Goal: Task Accomplishment & Management: Manage account settings

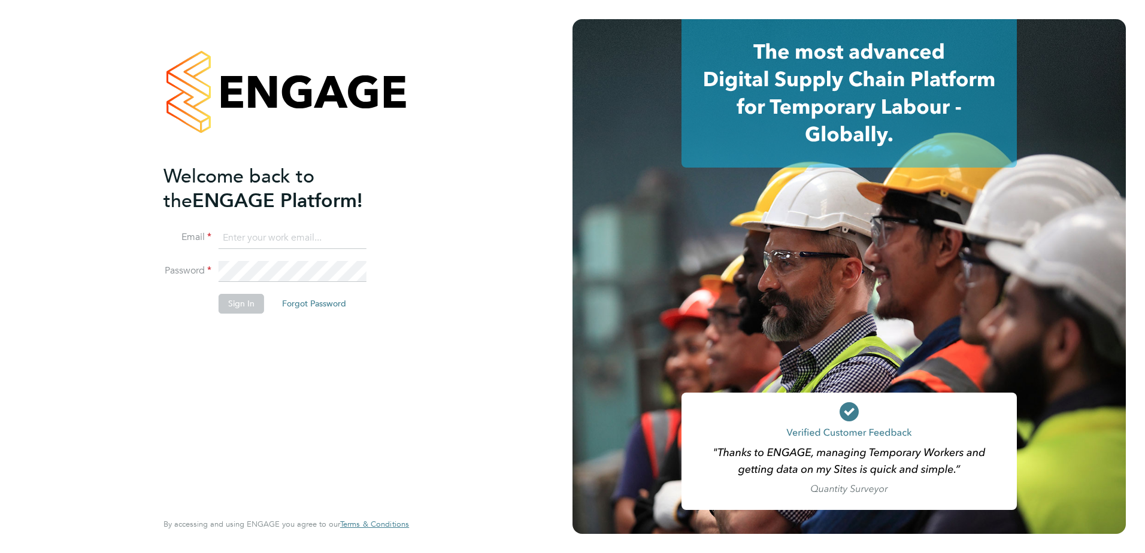
type input "[EMAIL_ADDRESS][DOMAIN_NAME]"
click at [239, 304] on button "Sign In" at bounding box center [242, 303] width 46 height 19
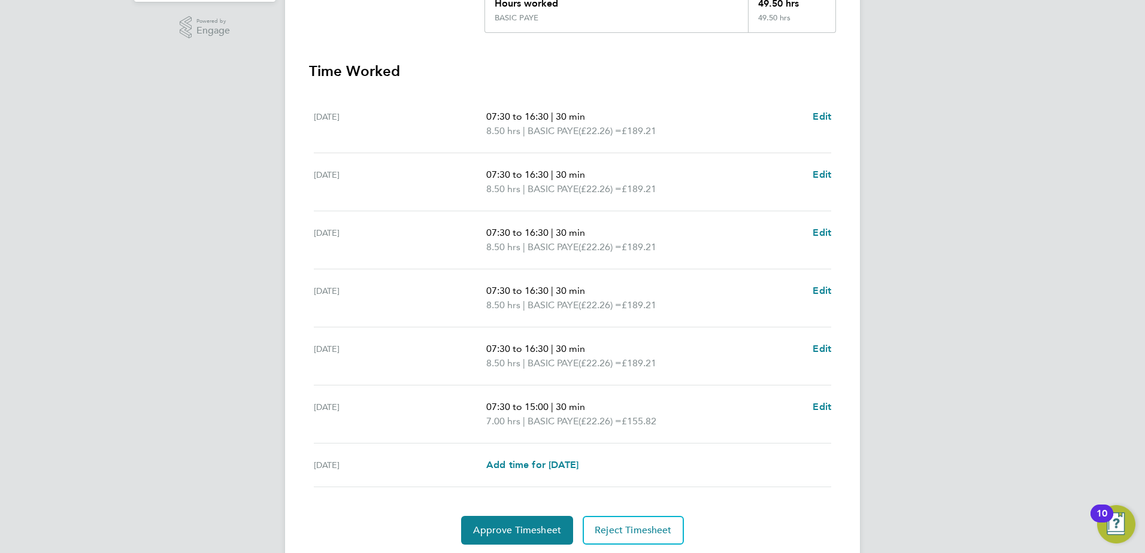
scroll to position [336, 0]
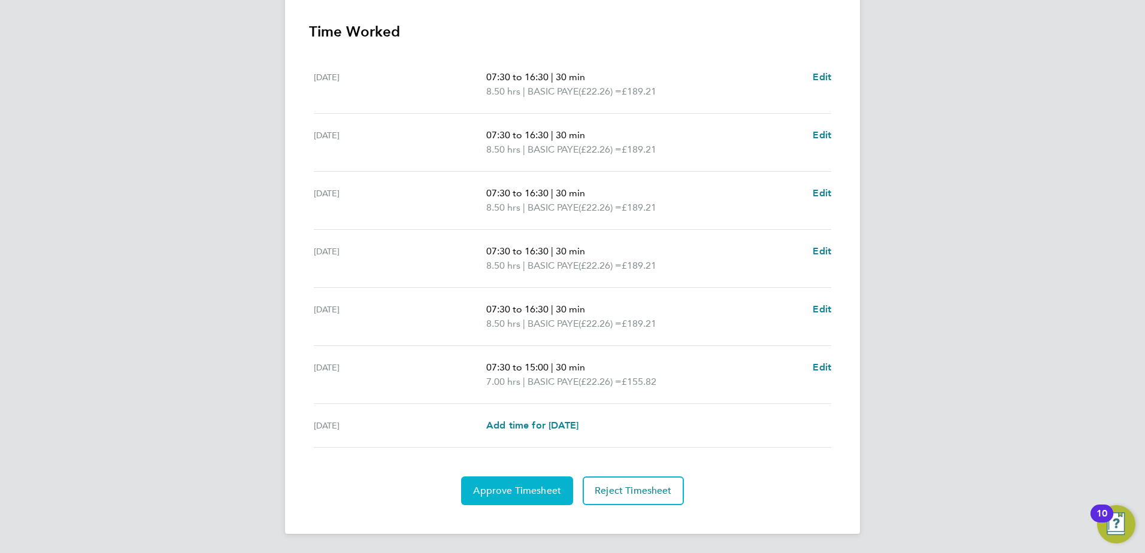
click at [515, 492] on span "Approve Timesheet" at bounding box center [517, 491] width 88 height 12
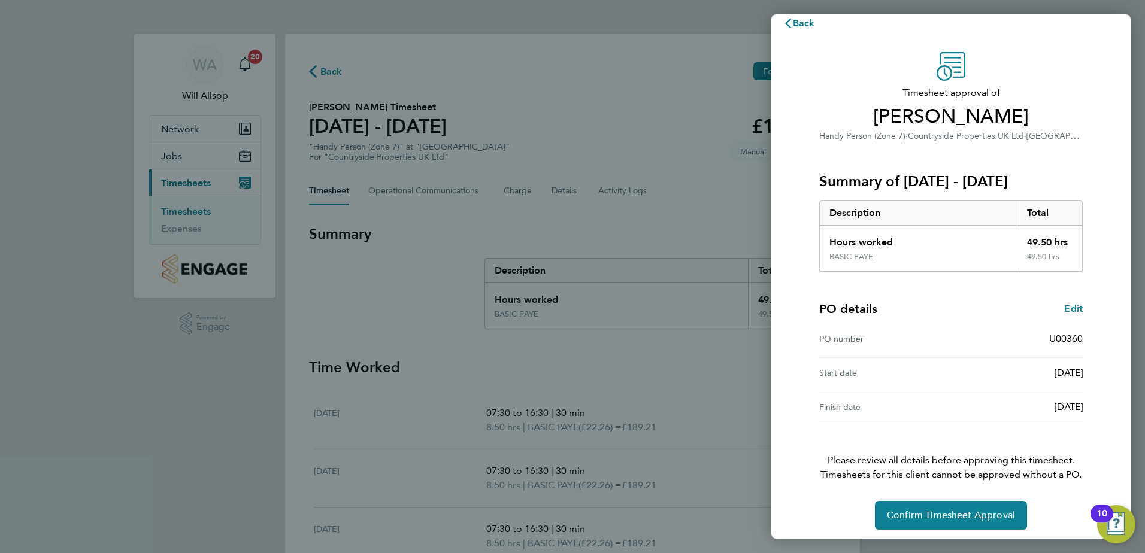
scroll to position [20, 0]
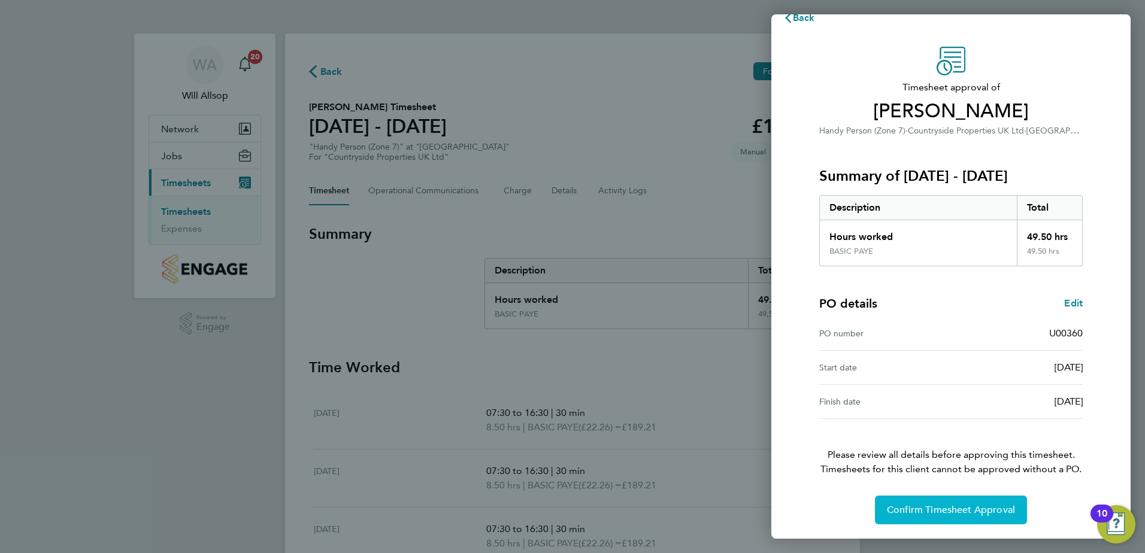
click at [950, 512] on span "Confirm Timesheet Approval" at bounding box center [951, 510] width 128 height 12
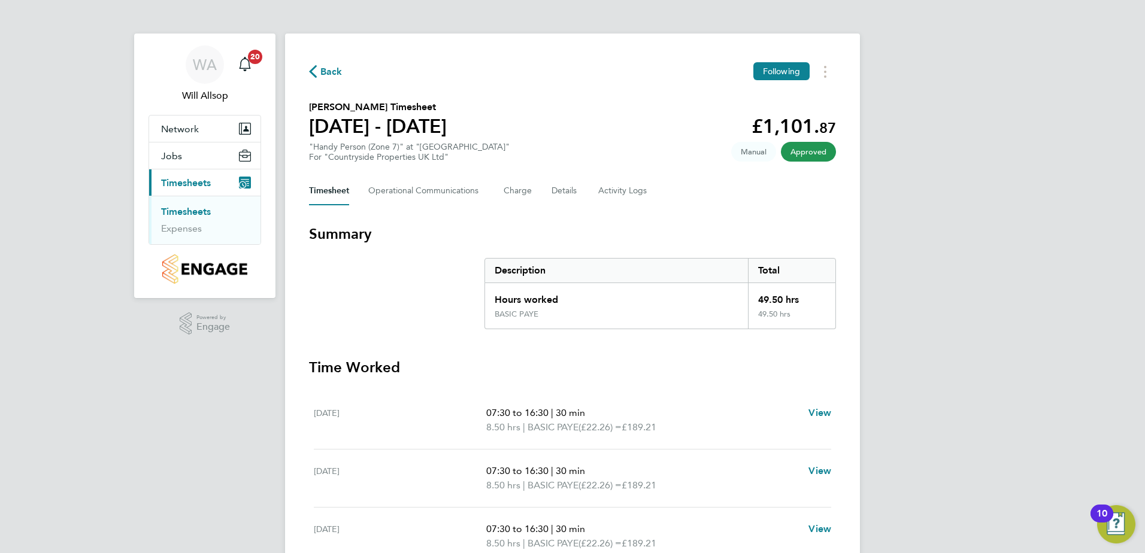
click at [184, 209] on link "Timesheets" at bounding box center [186, 211] width 50 height 11
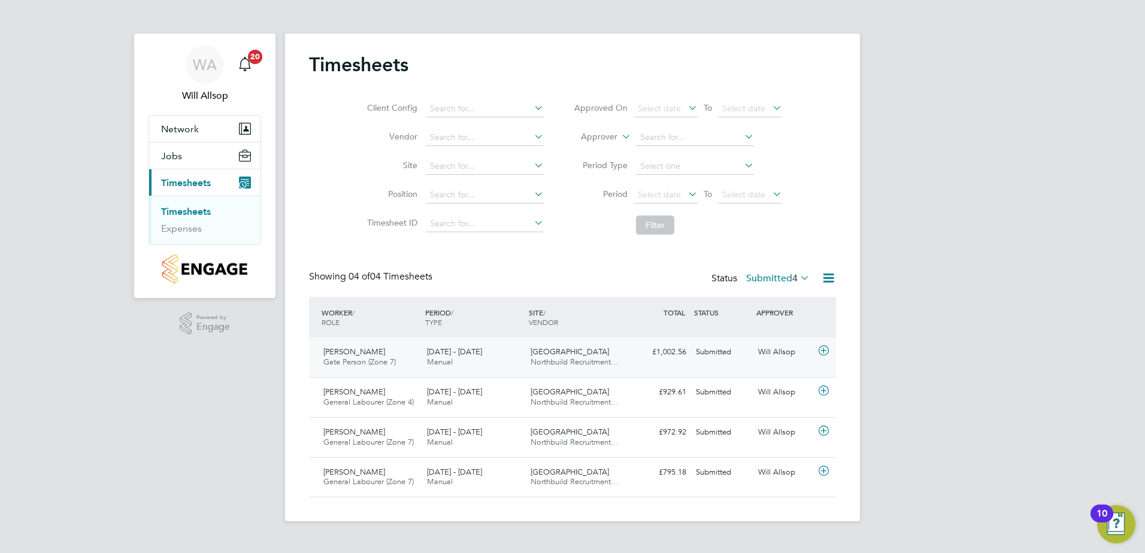
click at [444, 357] on span "Manual" at bounding box center [440, 362] width 26 height 10
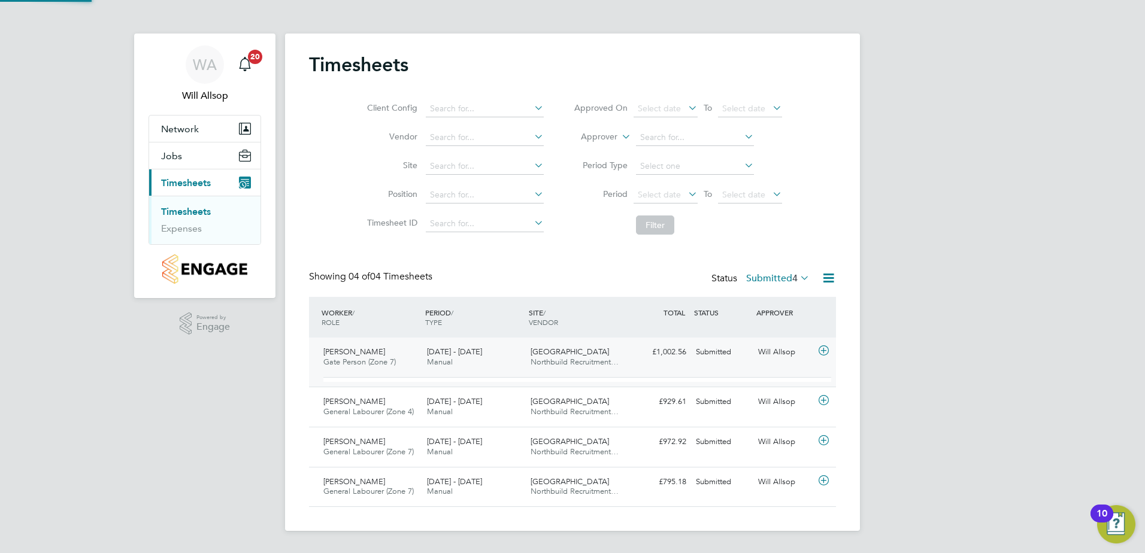
scroll to position [20, 117]
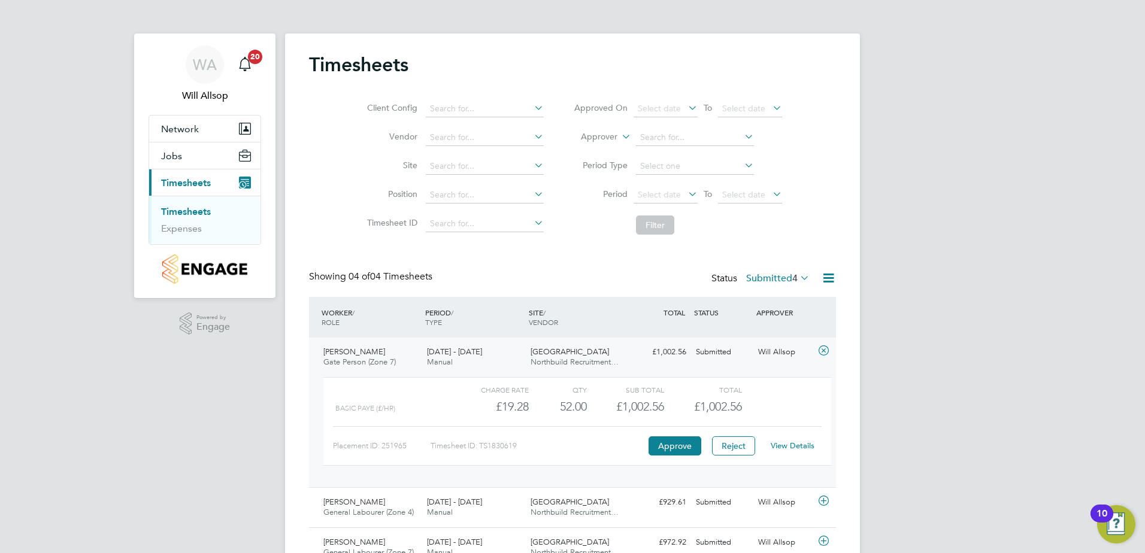
click at [384, 410] on span "BASIC PAYE (£/HR)" at bounding box center [365, 408] width 60 height 8
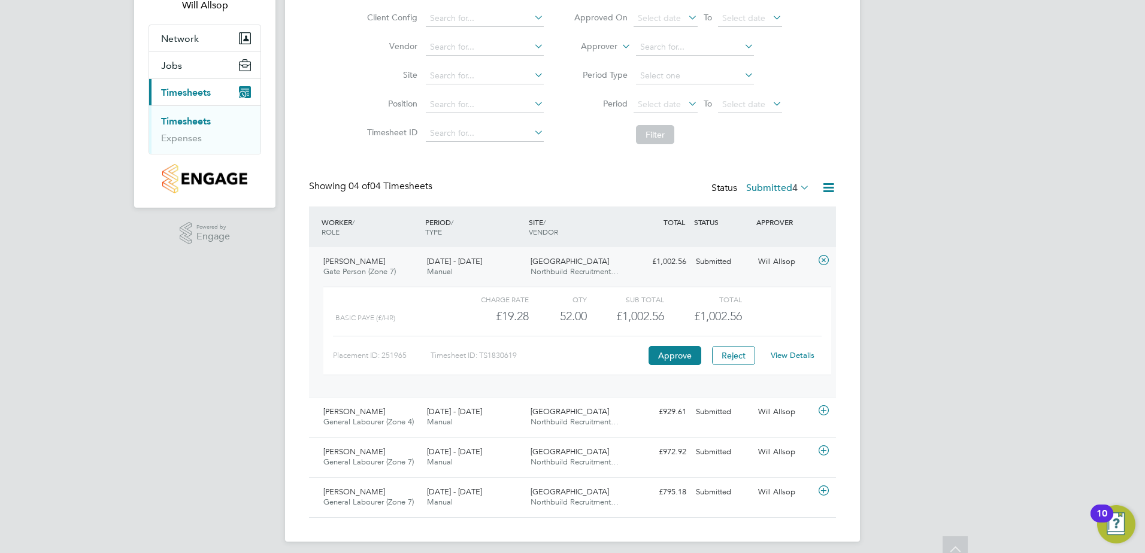
scroll to position [98, 0]
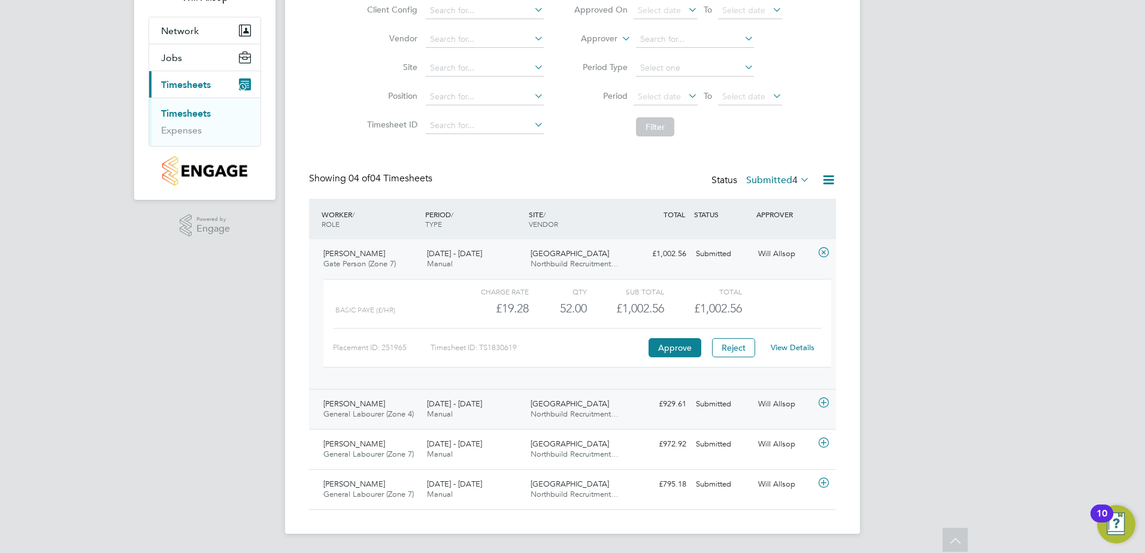
click at [439, 407] on span "22 - 28 Sep 2025" at bounding box center [454, 404] width 55 height 10
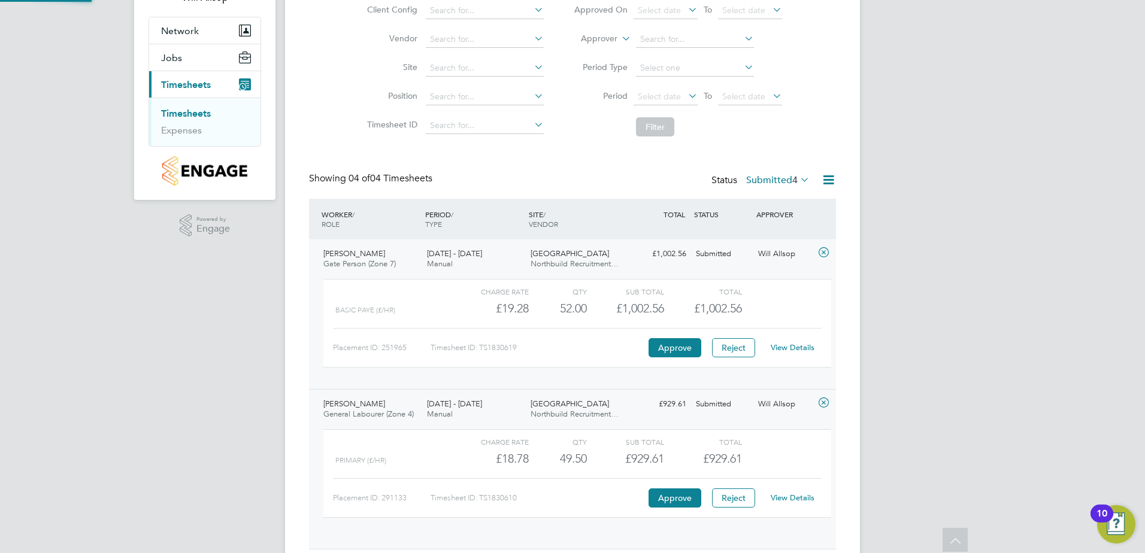
scroll to position [20, 117]
click at [378, 309] on span "BASIC PAYE (£/HR)" at bounding box center [365, 310] width 60 height 8
click at [788, 348] on link "View Details" at bounding box center [793, 347] width 44 height 10
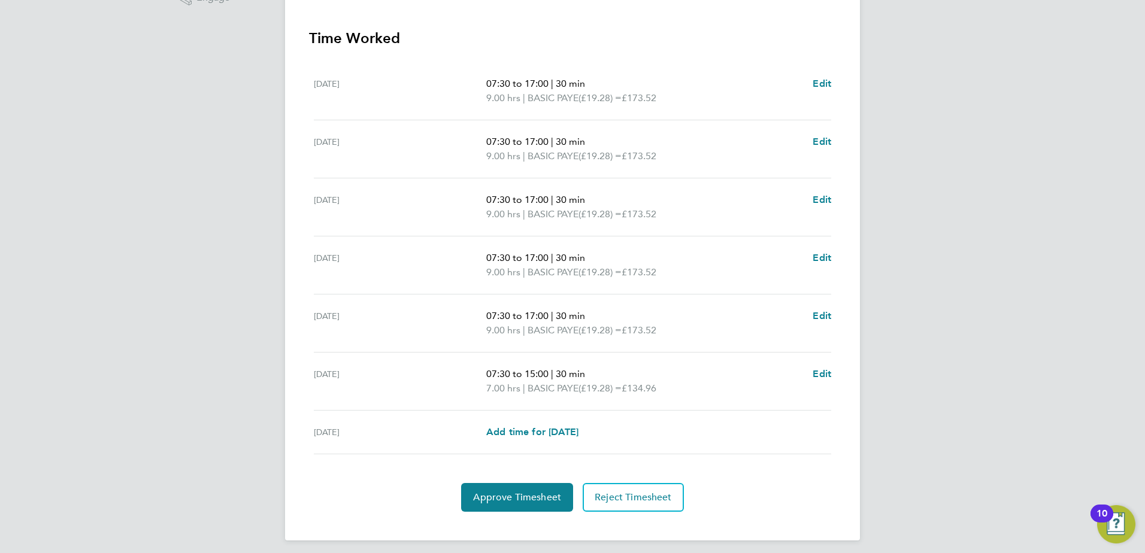
scroll to position [336, 0]
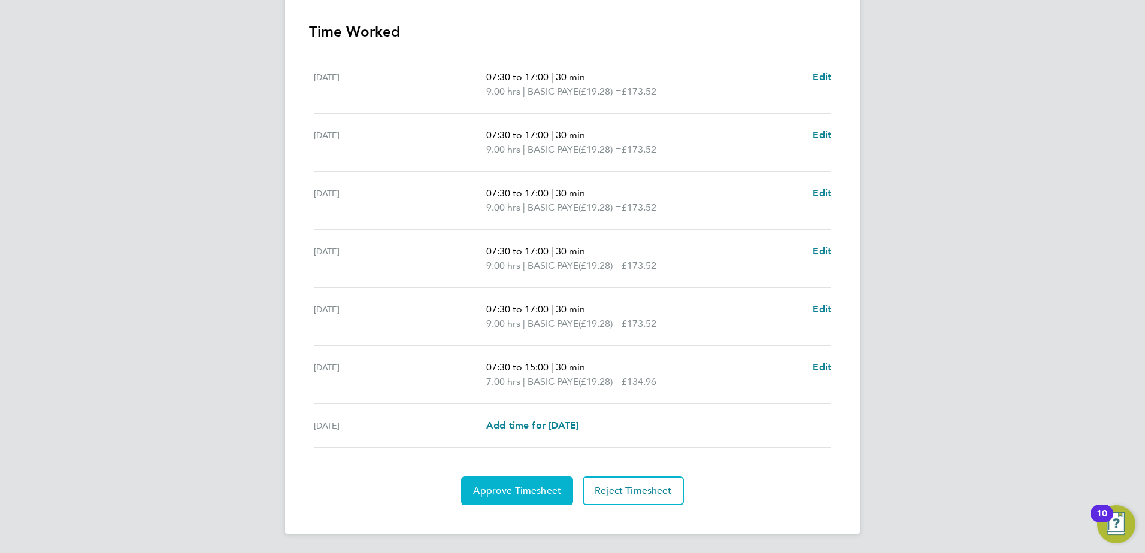
click at [520, 492] on span "Approve Timesheet" at bounding box center [517, 491] width 88 height 12
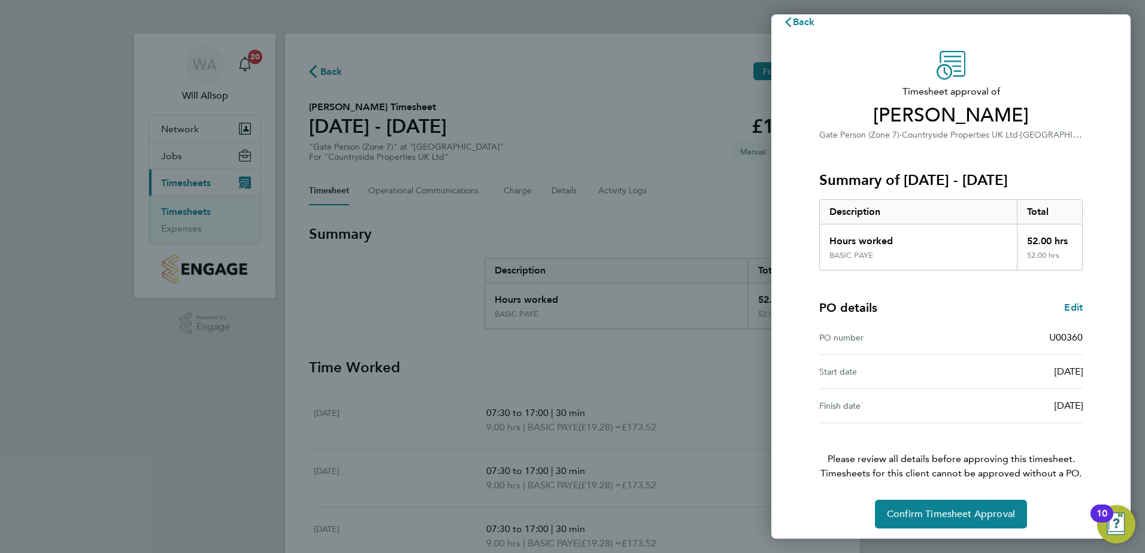
scroll to position [20, 0]
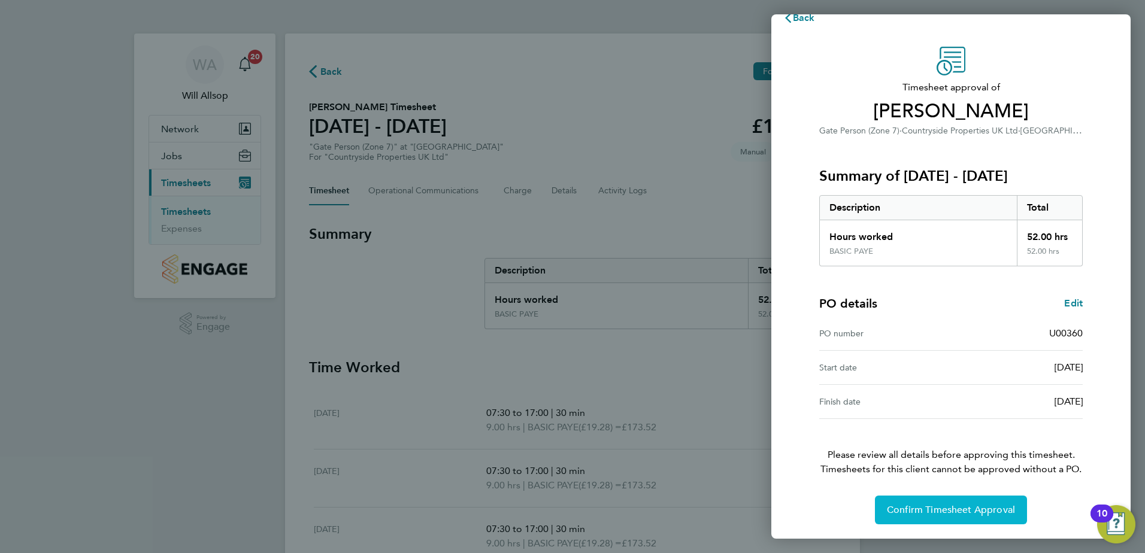
click at [930, 507] on span "Confirm Timesheet Approval" at bounding box center [951, 510] width 128 height 12
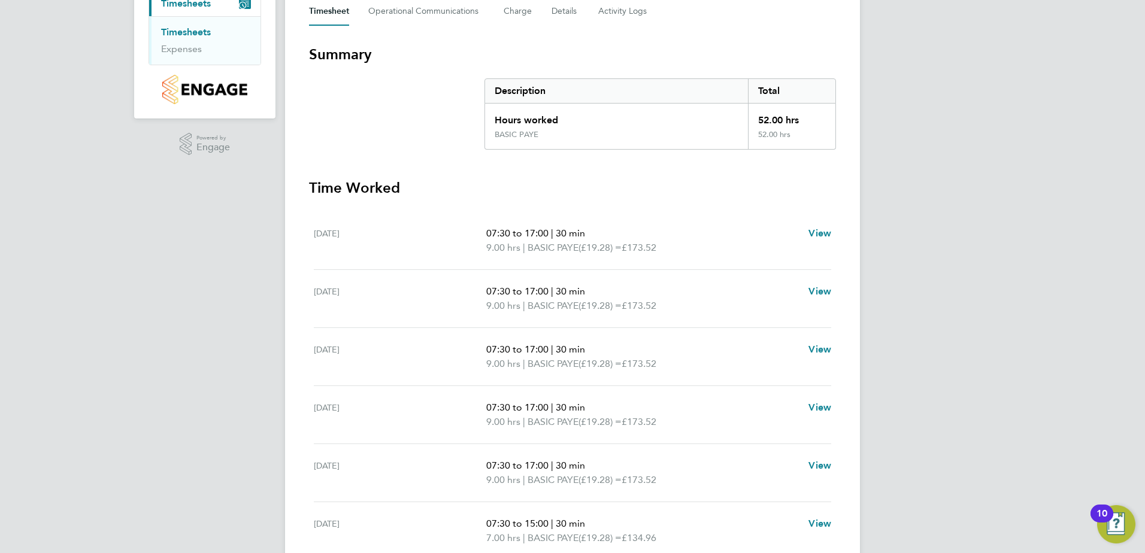
scroll to position [169, 0]
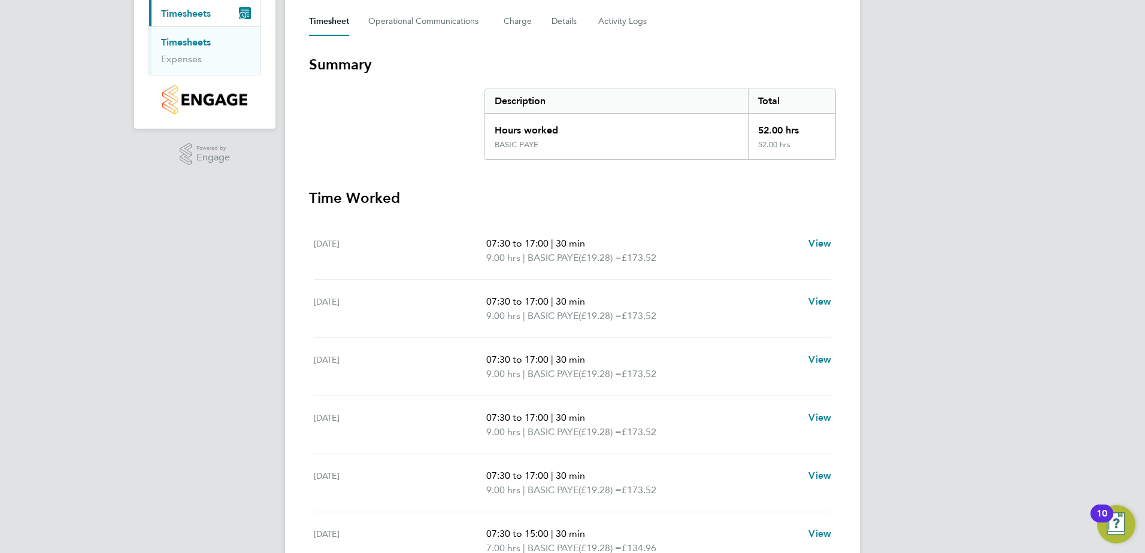
click at [189, 40] on link "Timesheets" at bounding box center [186, 42] width 50 height 11
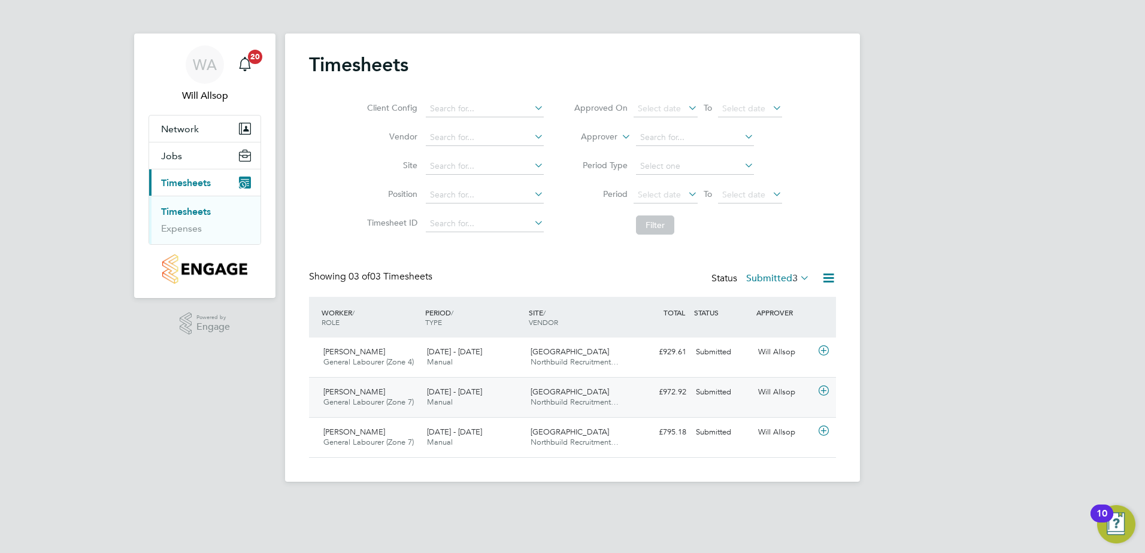
click at [372, 399] on span "General Labourer (Zone 7)" at bounding box center [368, 402] width 90 height 10
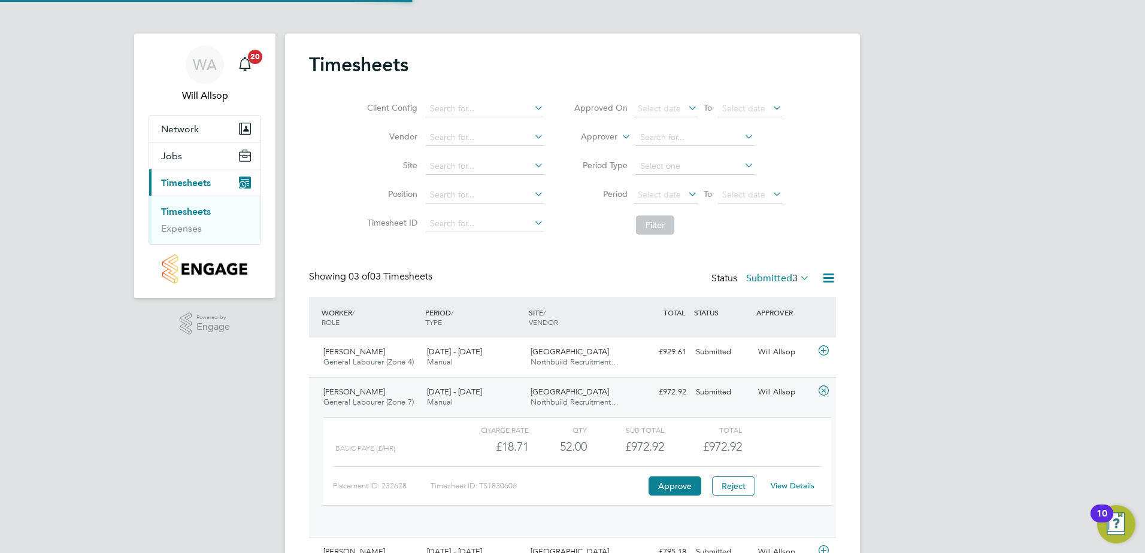
scroll to position [20, 117]
click at [672, 489] on button "Approve" at bounding box center [674, 486] width 53 height 19
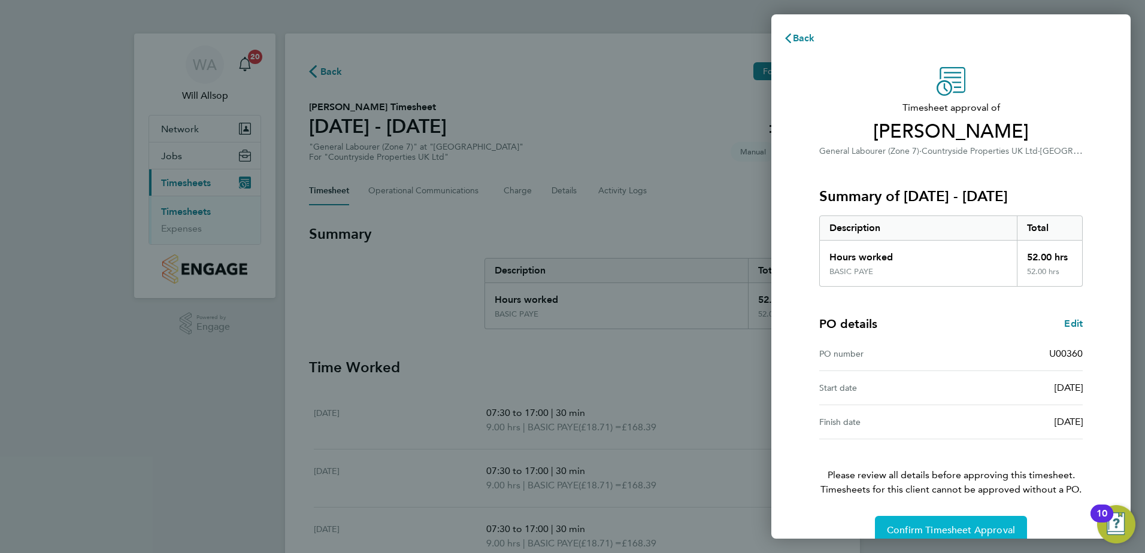
click at [933, 526] on span "Confirm Timesheet Approval" at bounding box center [951, 530] width 128 height 12
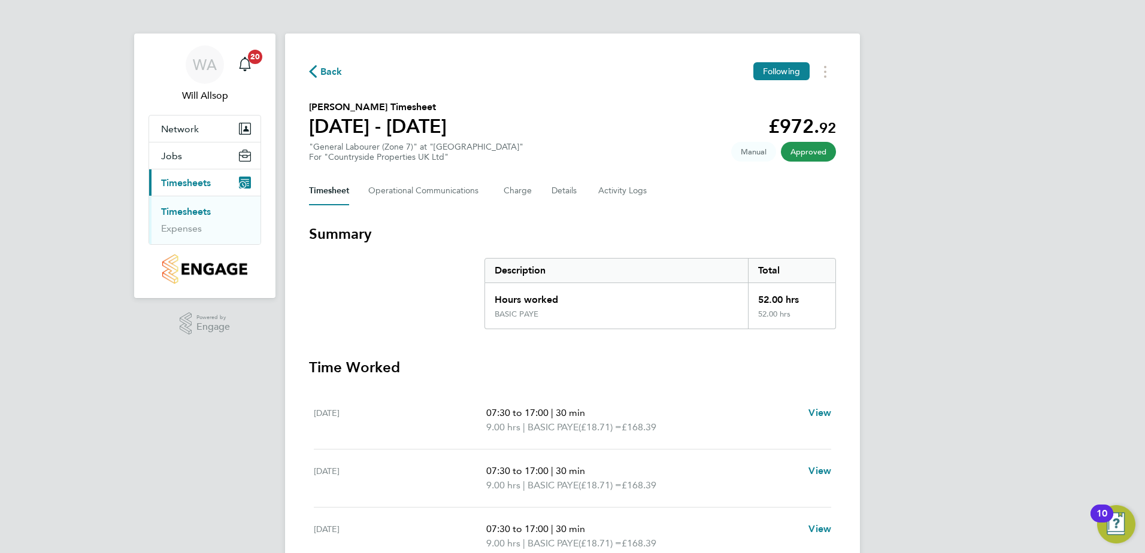
click at [187, 210] on link "Timesheets" at bounding box center [186, 211] width 50 height 11
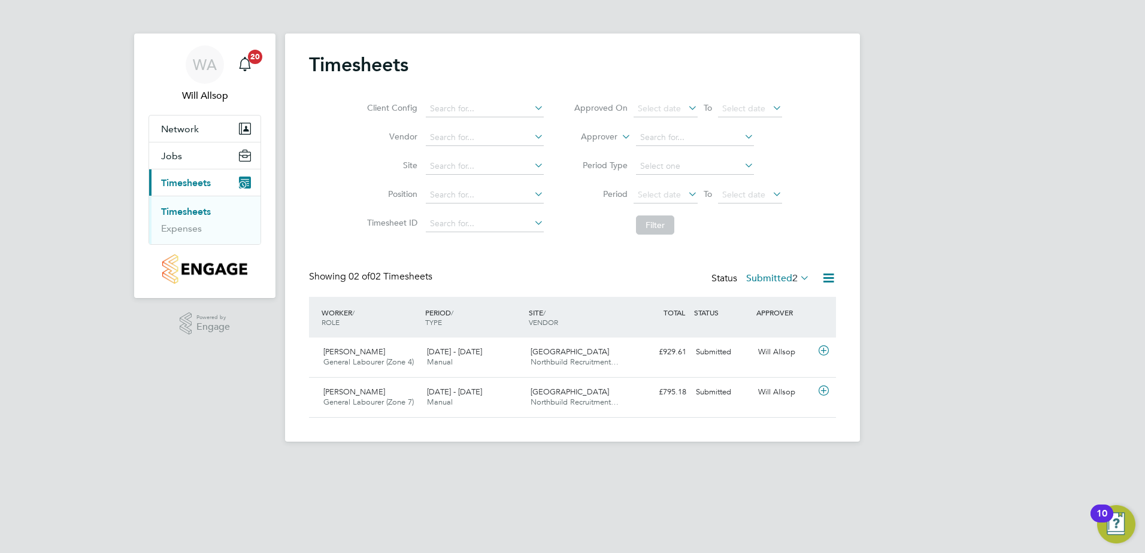
scroll to position [31, 104]
click at [372, 355] on span "Samuel Aylward" at bounding box center [354, 352] width 62 height 10
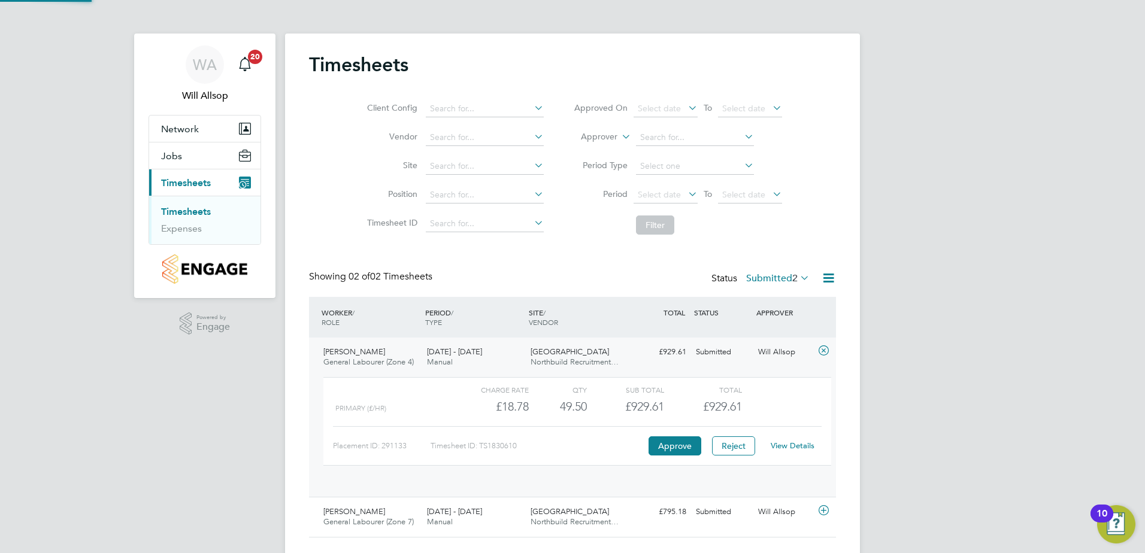
scroll to position [20, 117]
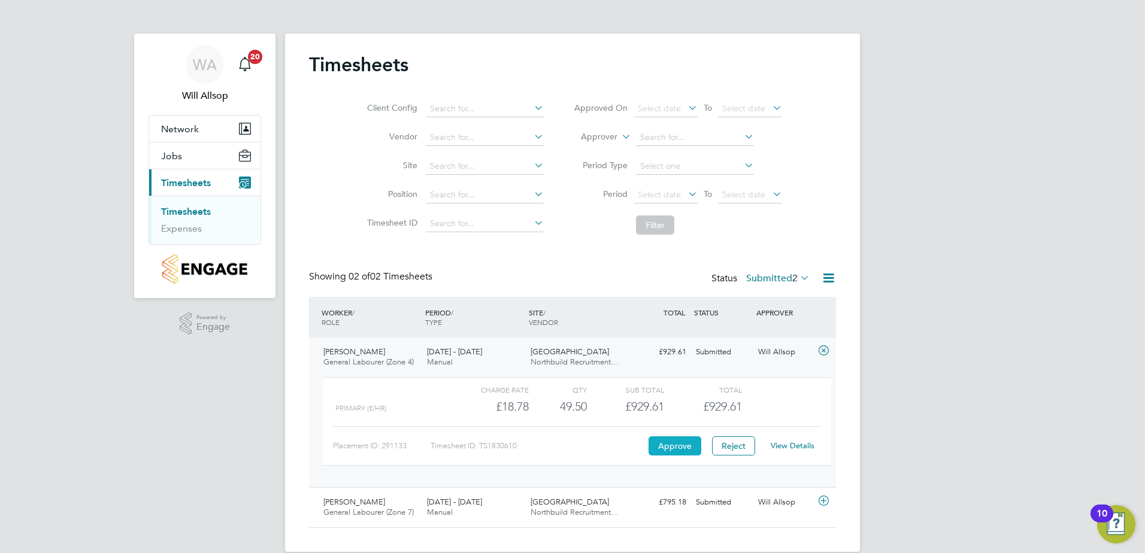
click at [669, 445] on button "Approve" at bounding box center [674, 445] width 53 height 19
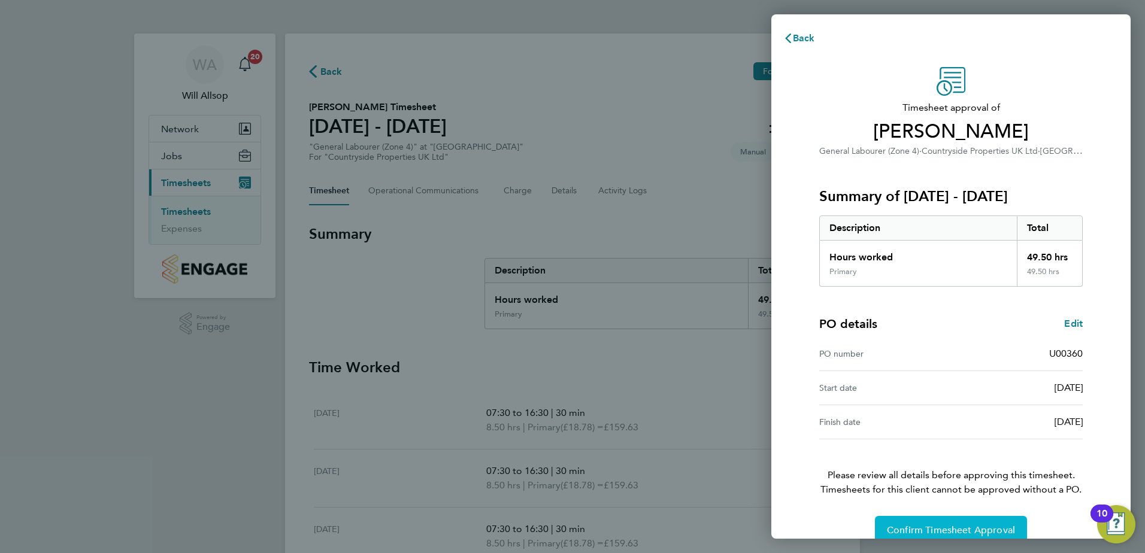
click at [953, 525] on span "Confirm Timesheet Approval" at bounding box center [951, 530] width 128 height 12
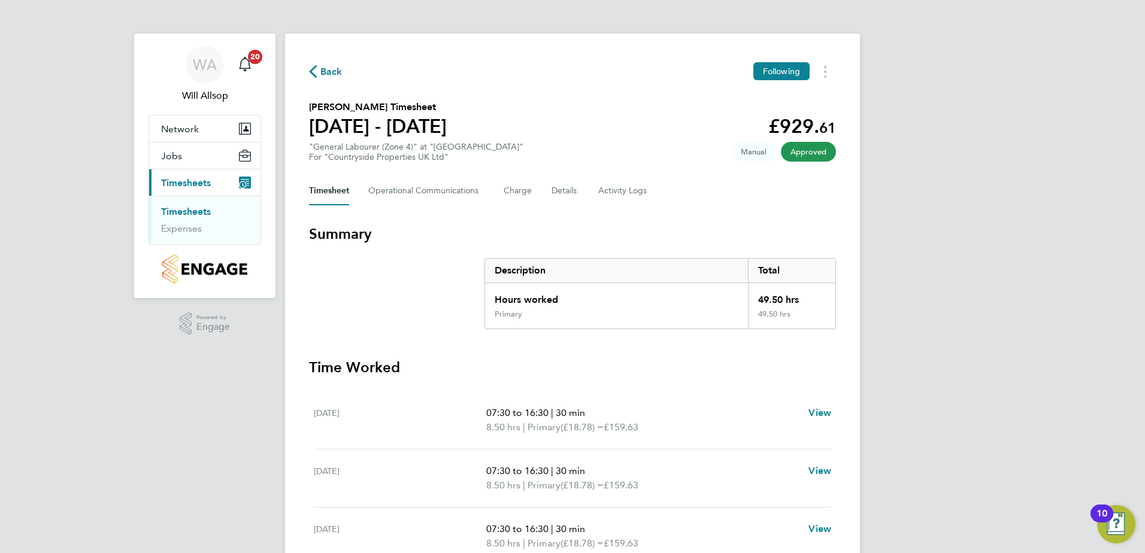
click at [180, 213] on link "Timesheets" at bounding box center [186, 211] width 50 height 11
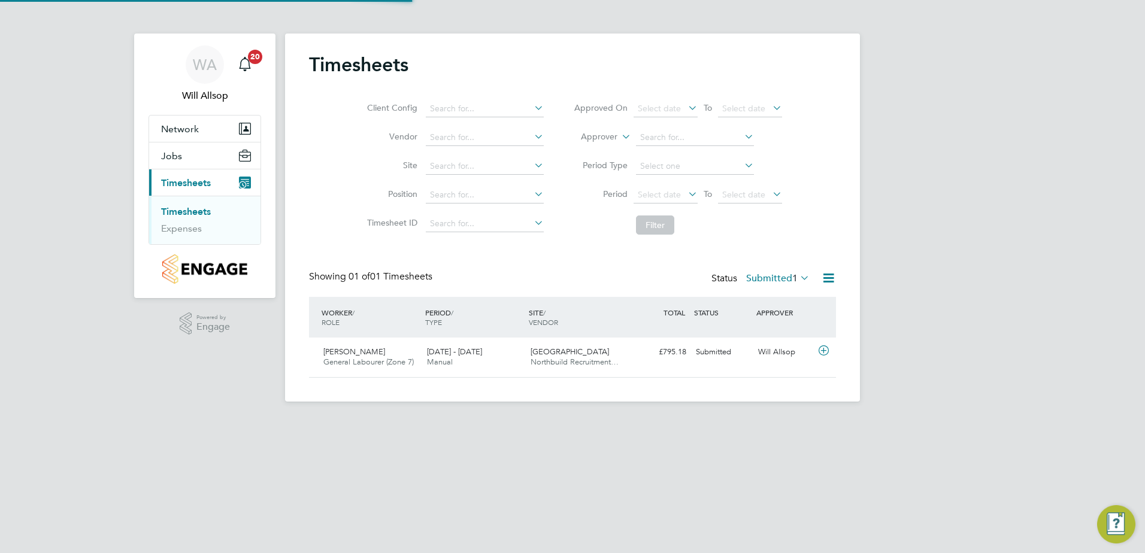
scroll to position [31, 104]
click at [418, 362] on div "Carl Hancox General Labourer (Zone 7) 22 - 28 Sep 2025" at bounding box center [371, 357] width 104 height 30
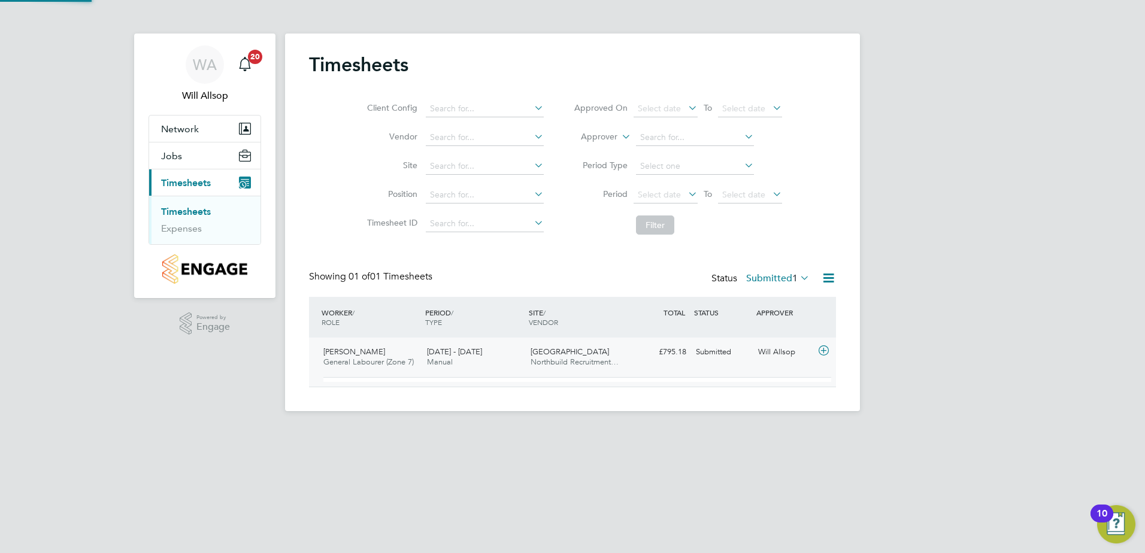
scroll to position [20, 117]
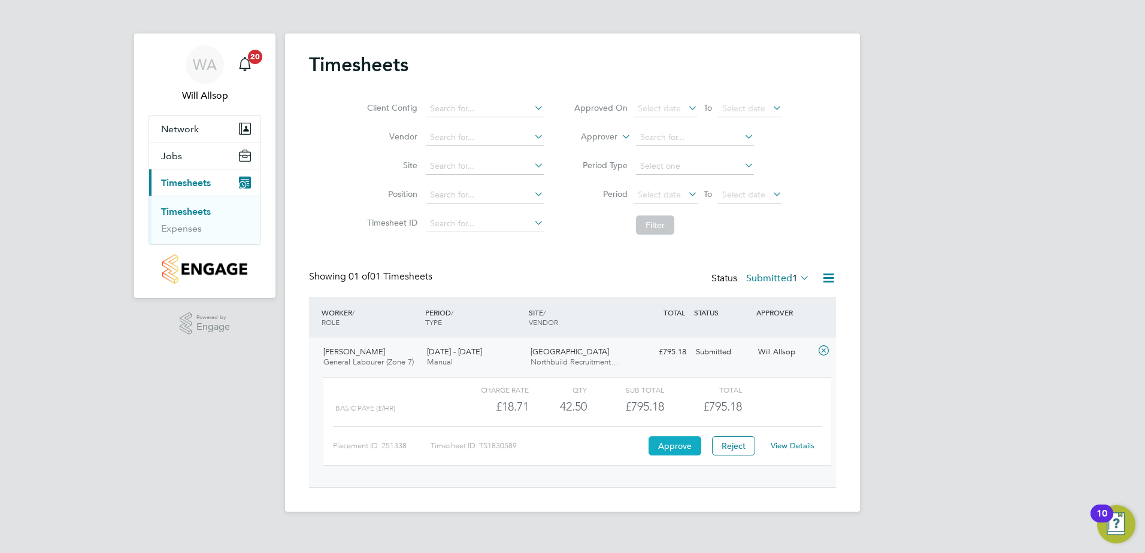
click at [672, 446] on button "Approve" at bounding box center [674, 445] width 53 height 19
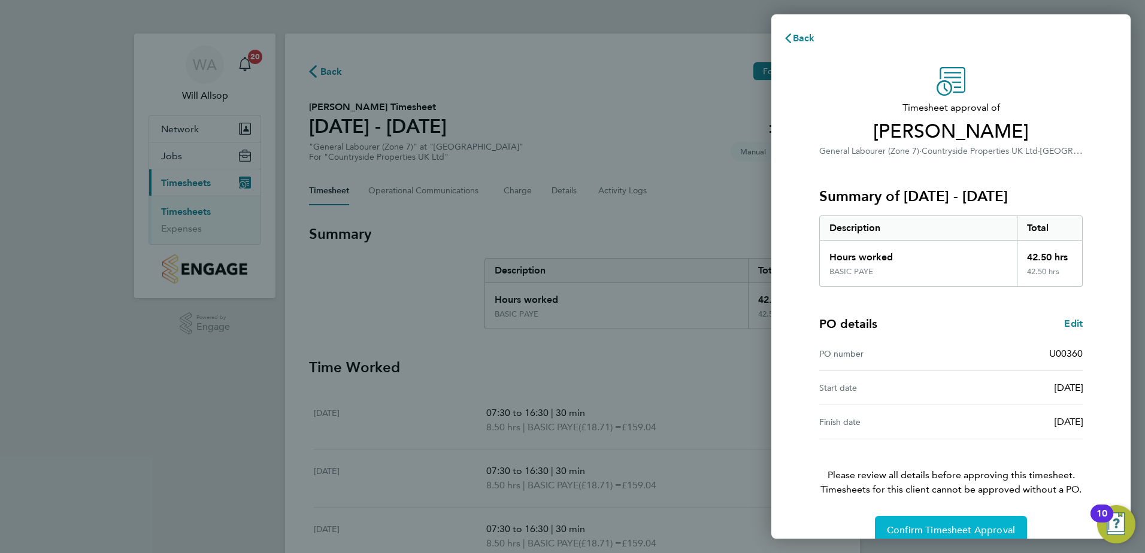
click at [969, 524] on span "Confirm Timesheet Approval" at bounding box center [951, 530] width 128 height 12
